Goal: Information Seeking & Learning: Learn about a topic

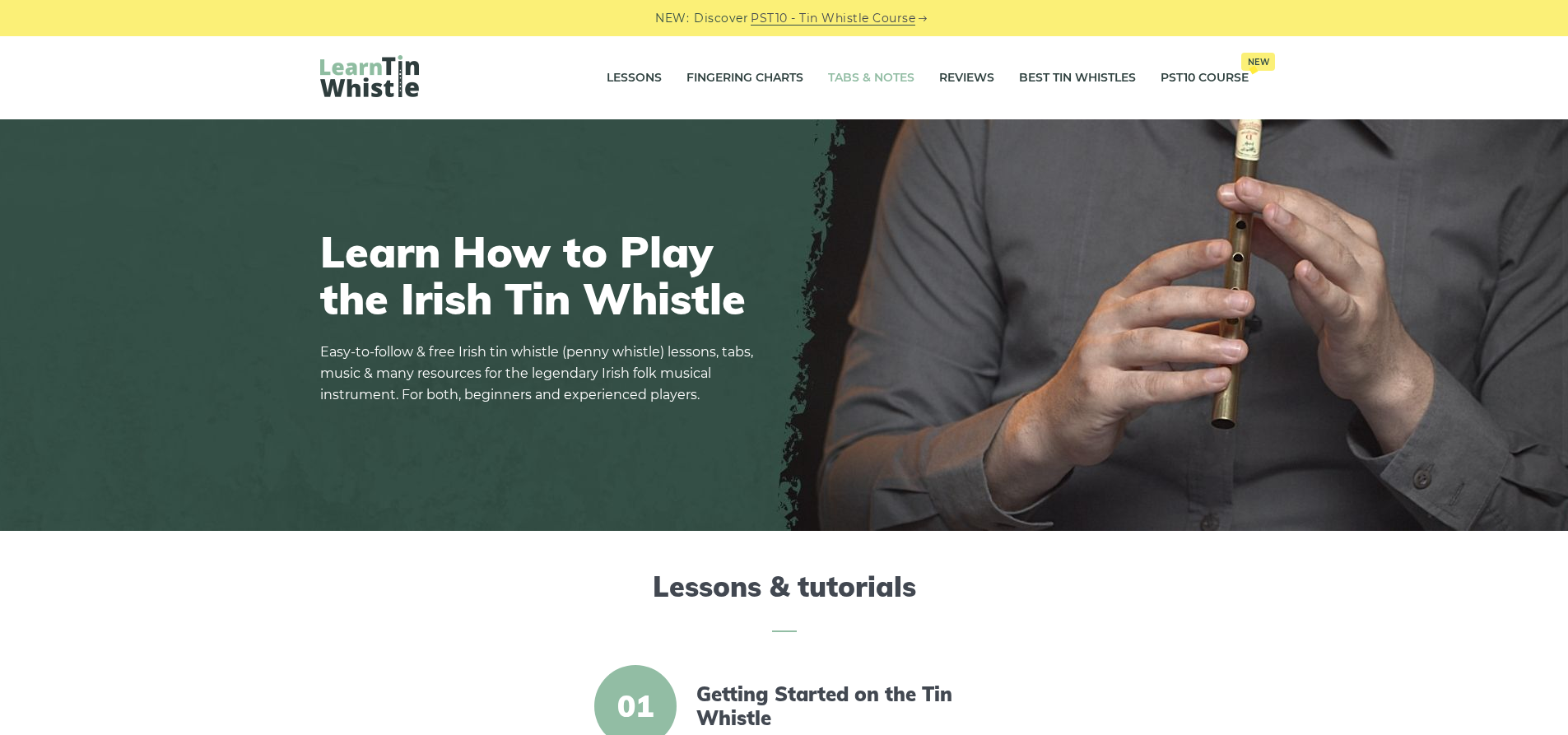
click at [863, 76] on link "Tabs & Notes" at bounding box center [872, 78] width 87 height 41
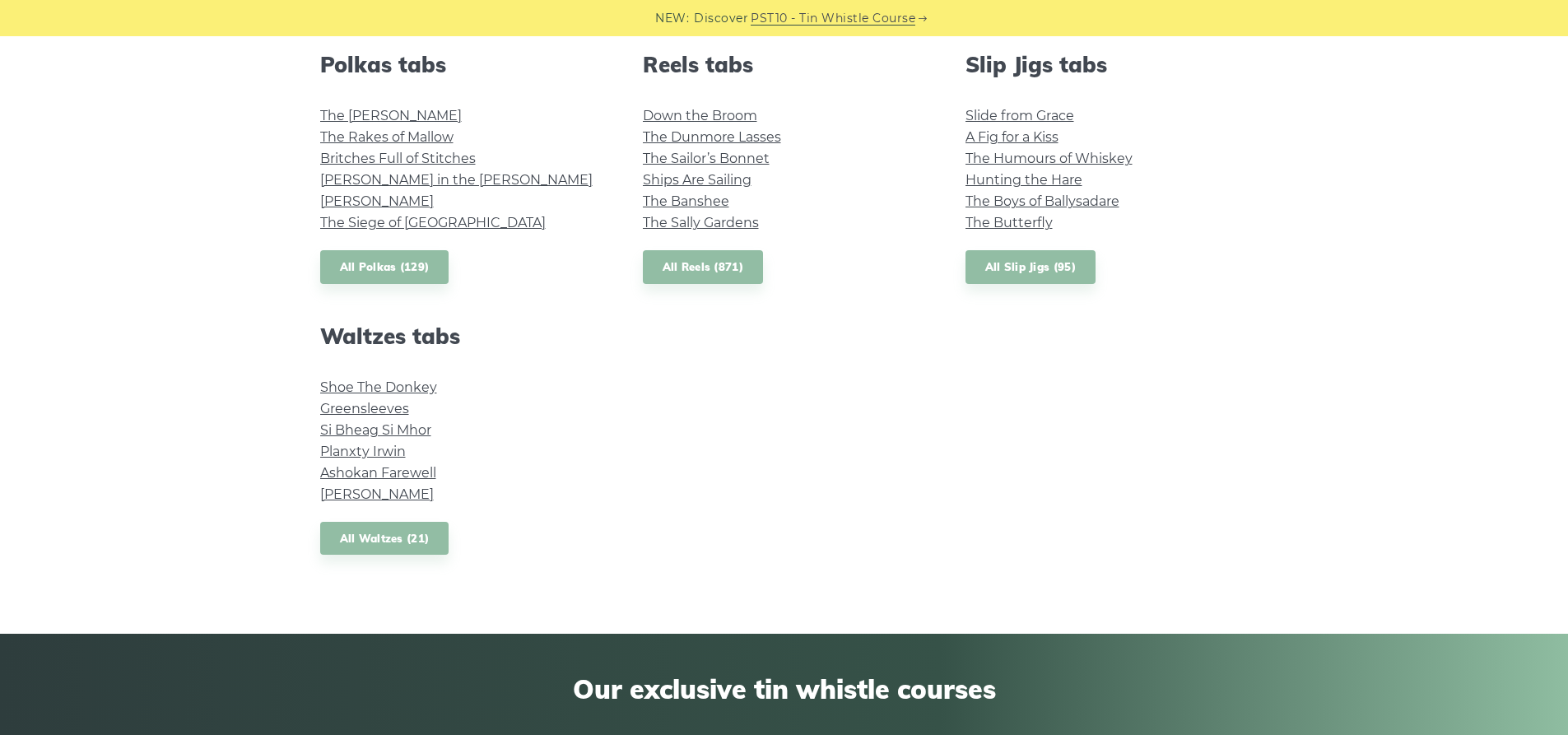
scroll to position [1235, 0]
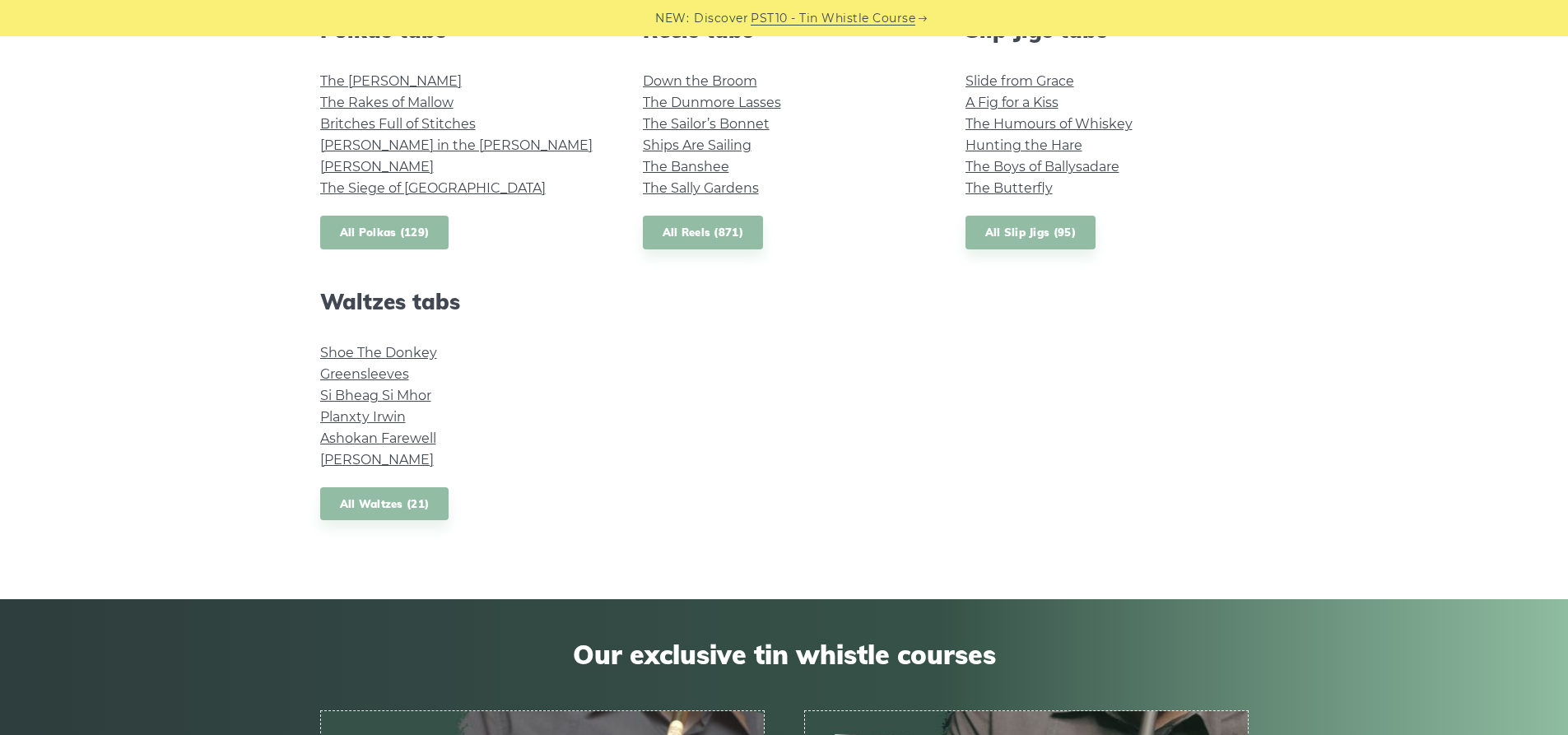
click at [365, 229] on link "All Polkas (129)" at bounding box center [384, 232] width 129 height 34
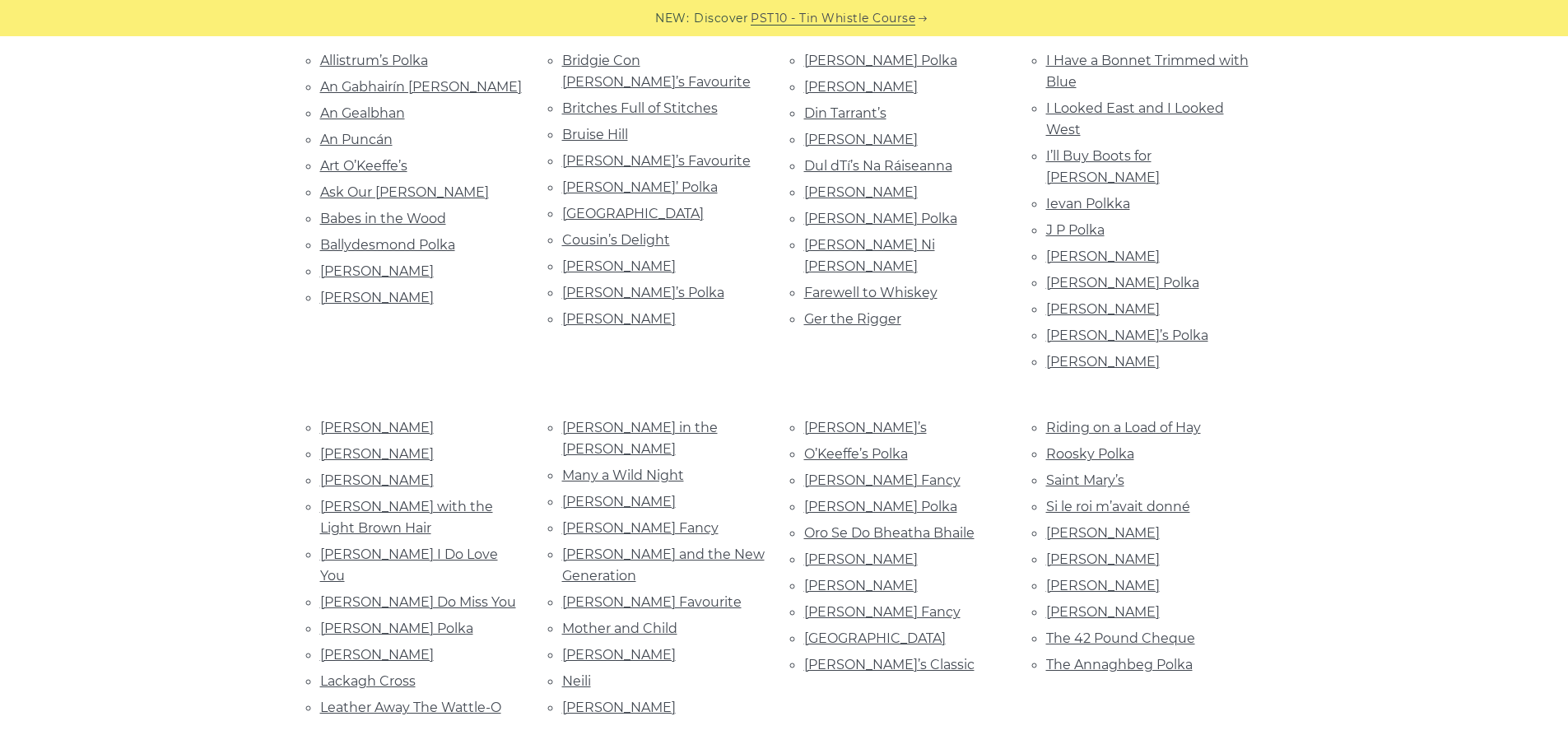
scroll to position [329, 0]
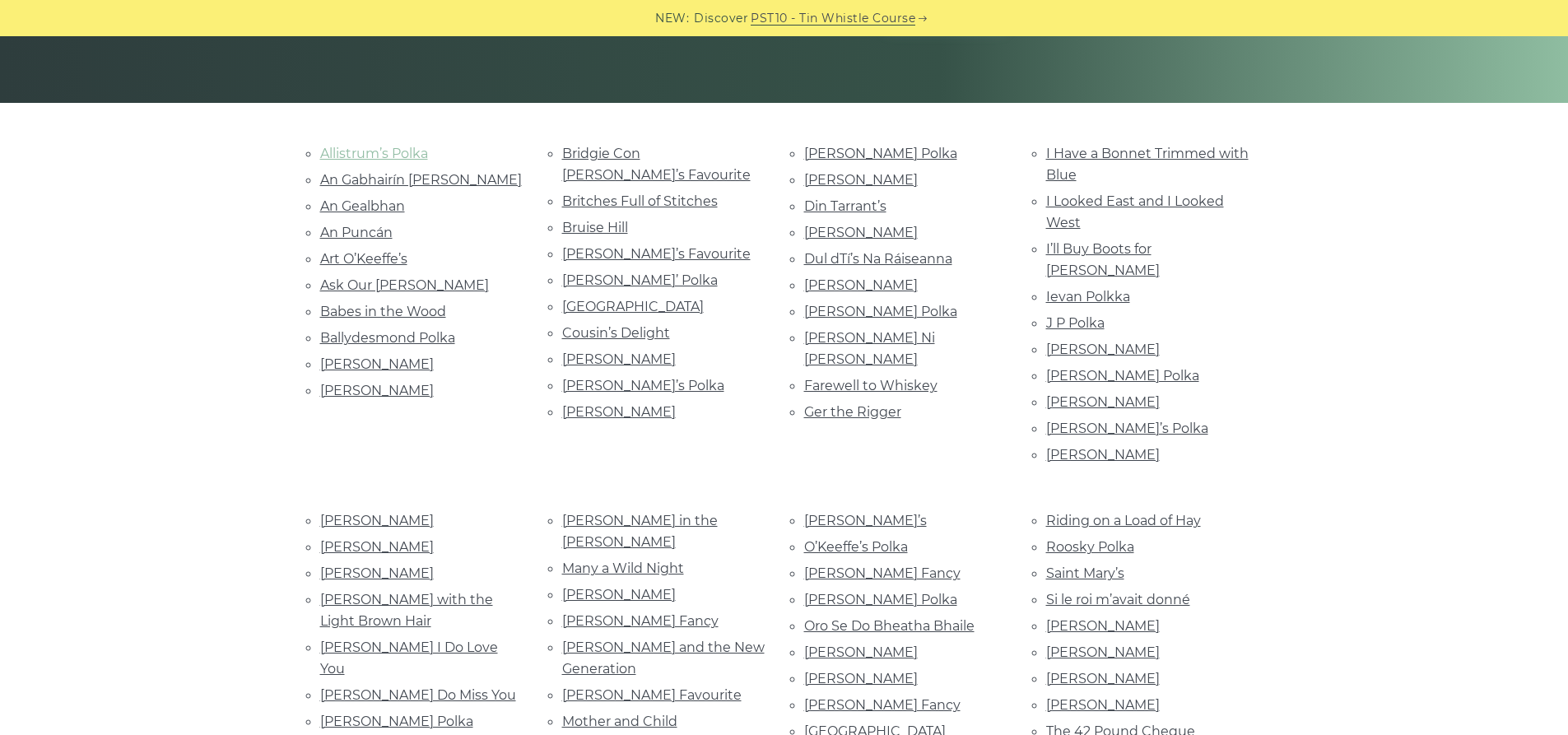
click at [389, 156] on link "Allistrum’s Polka" at bounding box center [374, 153] width 108 height 15
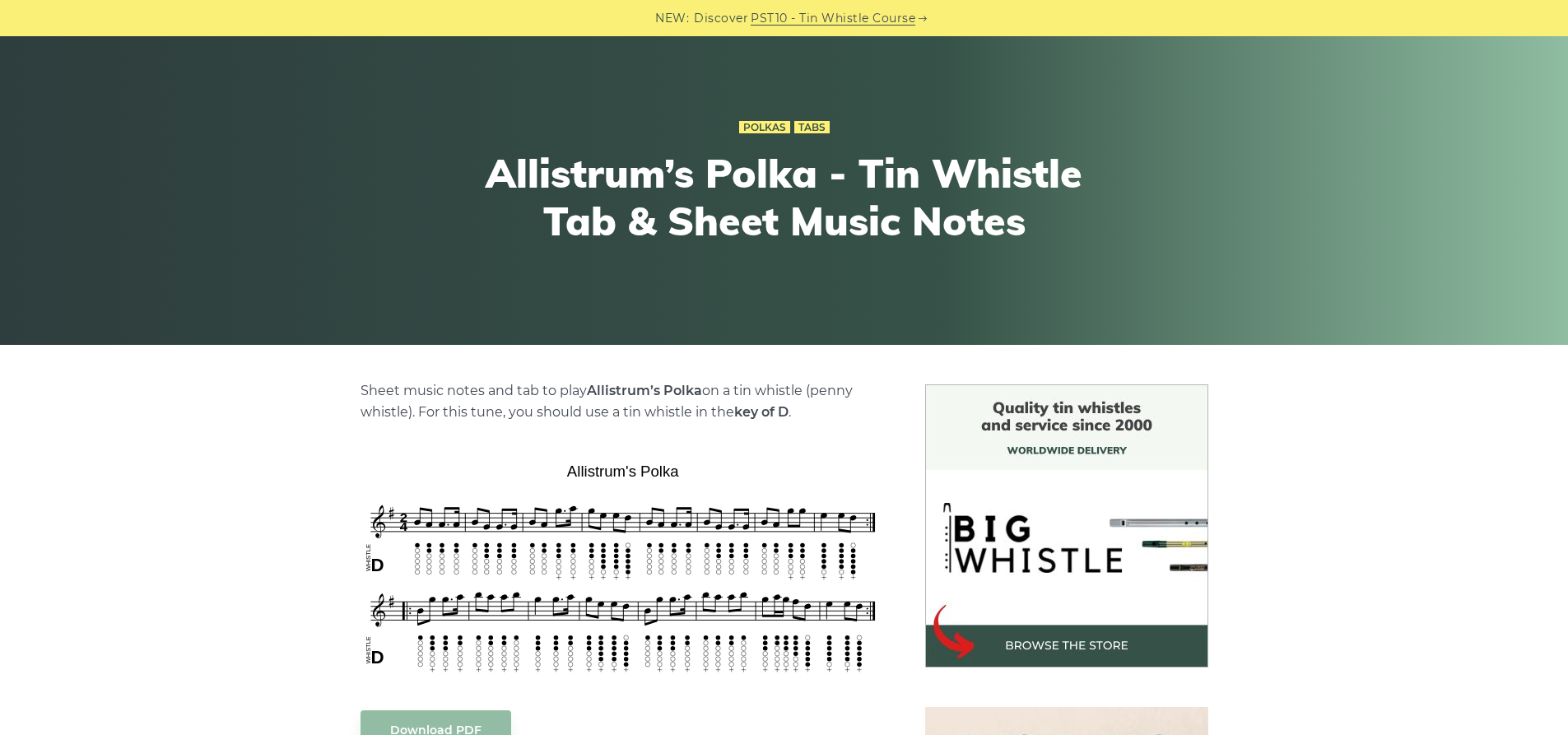
scroll to position [165, 0]
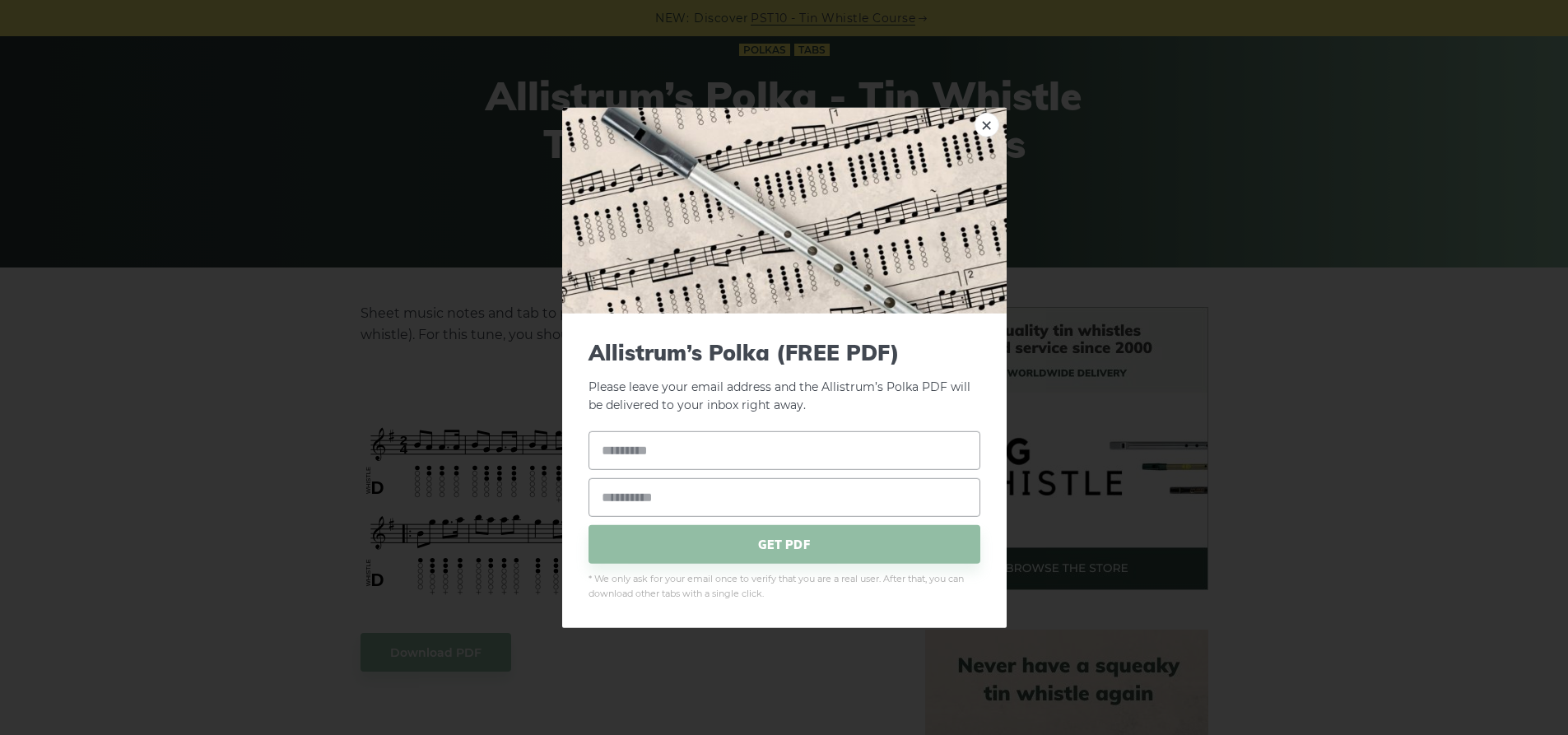
drag, startPoint x: 701, startPoint y: 393, endPoint x: 614, endPoint y: 393, distance: 87.0
click at [980, 123] on link "×" at bounding box center [987, 124] width 25 height 25
drag, startPoint x: 708, startPoint y: 386, endPoint x: 635, endPoint y: 392, distance: 73.2
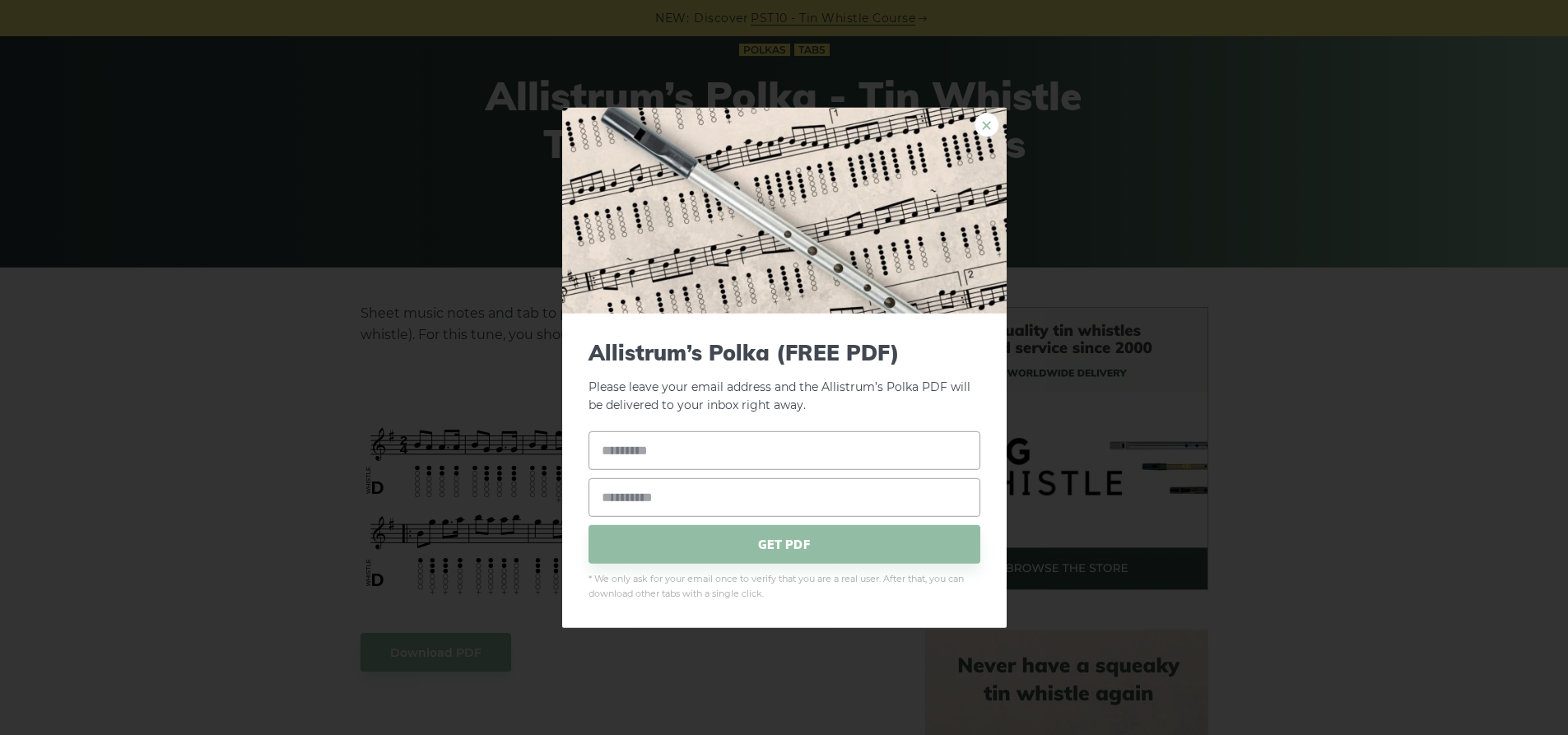
click at [987, 131] on link "×" at bounding box center [987, 124] width 25 height 25
drag, startPoint x: 687, startPoint y: 397, endPoint x: 643, endPoint y: 395, distance: 44.0
click at [989, 125] on link "×" at bounding box center [987, 124] width 25 height 25
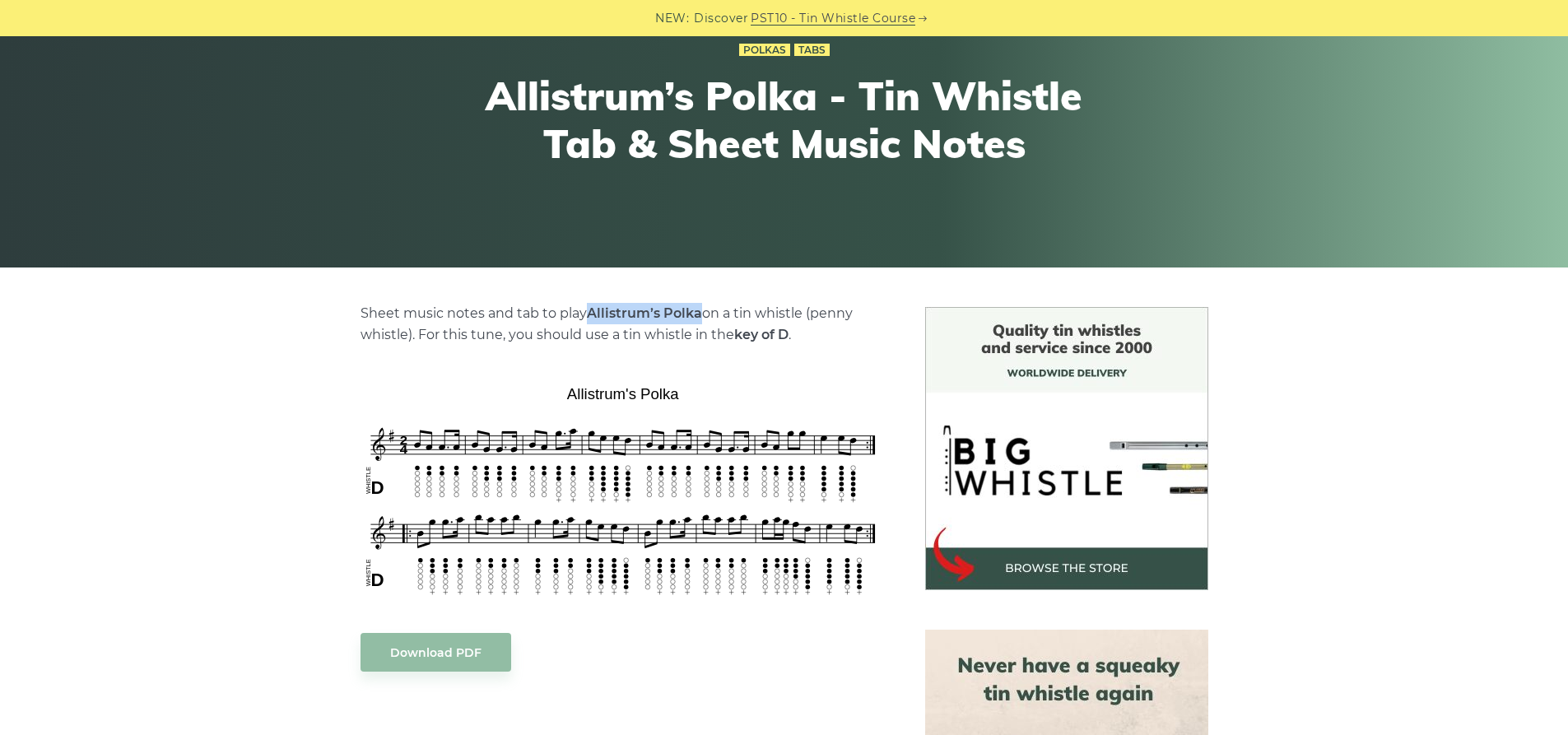
drag, startPoint x: 700, startPoint y: 312, endPoint x: 586, endPoint y: 312, distance: 114.0
click at [586, 312] on p "Sheet music notes and tab to play Allistrum’s Polka on a tin whistle (penny whi…" at bounding box center [622, 324] width 525 height 42
copy p "Allistrum’s Polka"
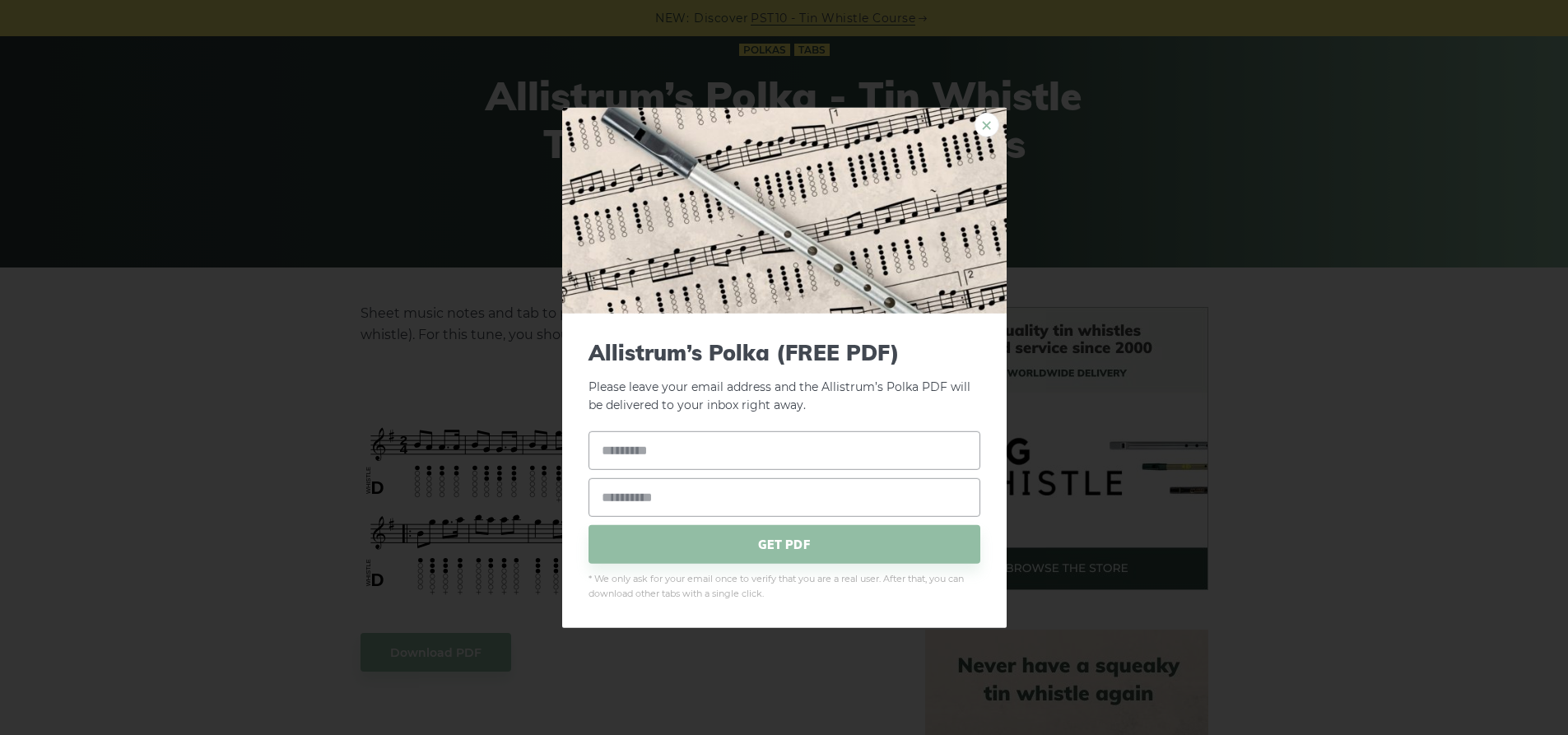
click at [980, 127] on link "×" at bounding box center [987, 124] width 25 height 25
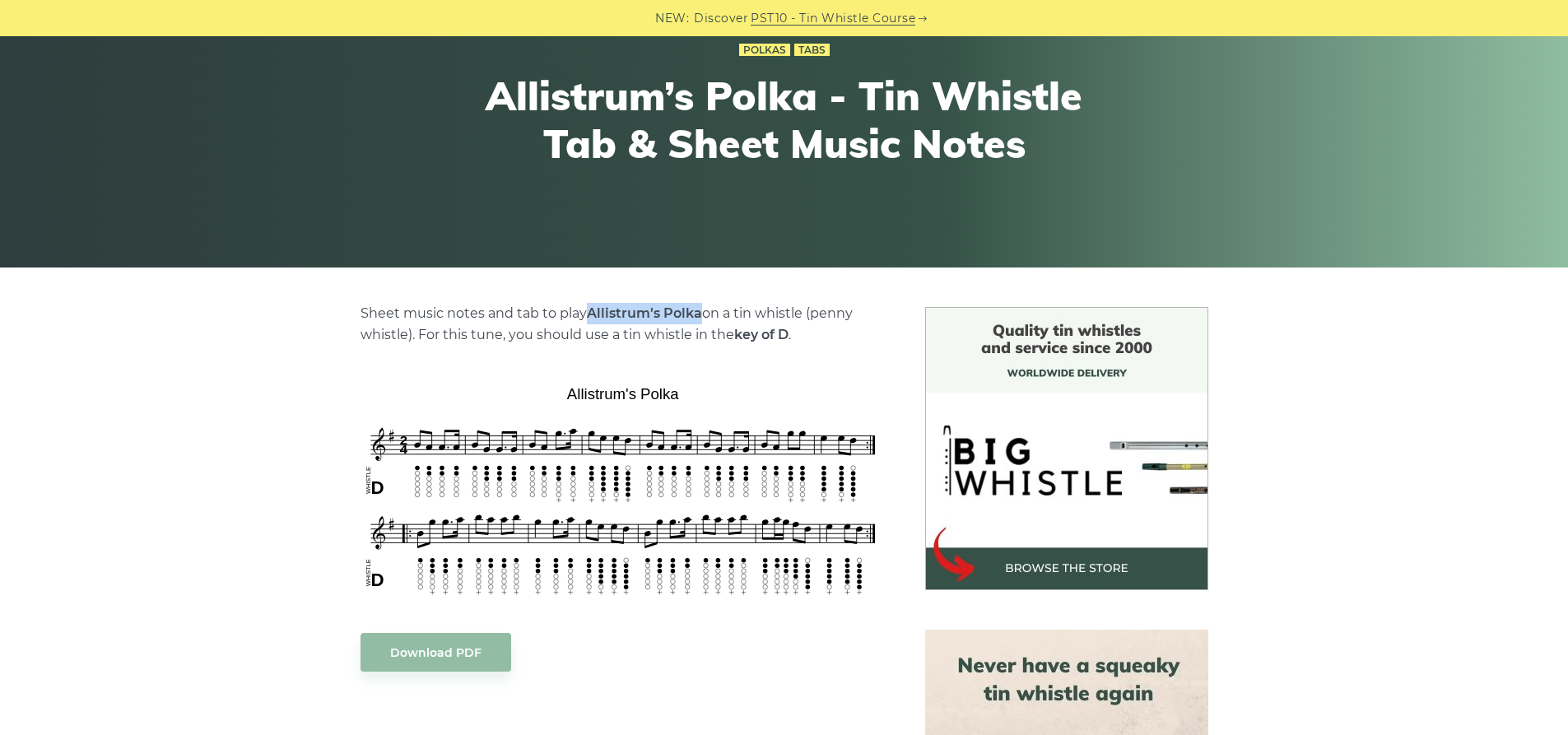
copy p "Allistrum’s Polka"
